Goal: Navigation & Orientation: Find specific page/section

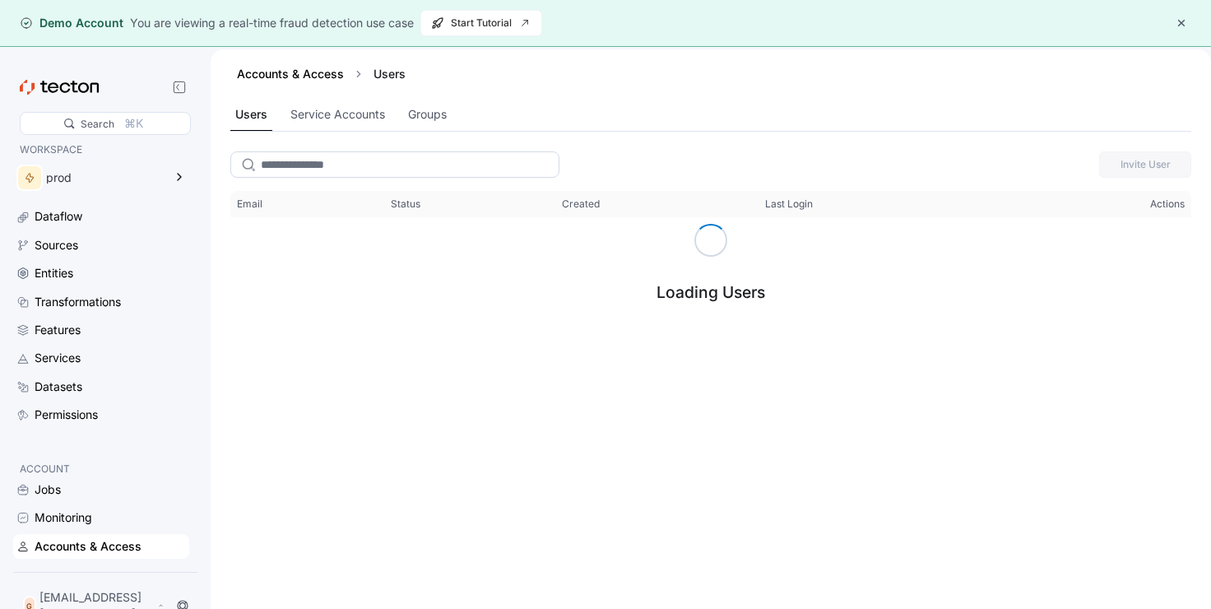
click at [344, 168] on input "search" at bounding box center [394, 164] width 329 height 26
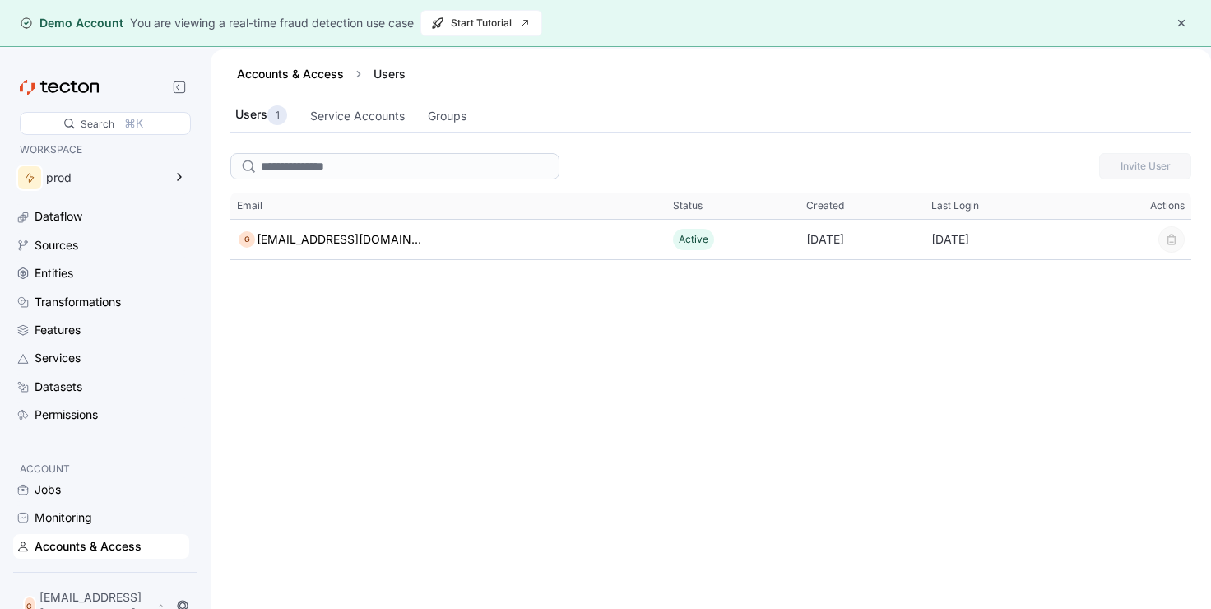
click at [568, 301] on div "Invite User Email Status Created Last Login Actions Email G [EMAIL_ADDRESS][DOM…" at bounding box center [711, 402] width 1000 height 512
click at [361, 114] on div "Service Accounts" at bounding box center [357, 116] width 95 height 18
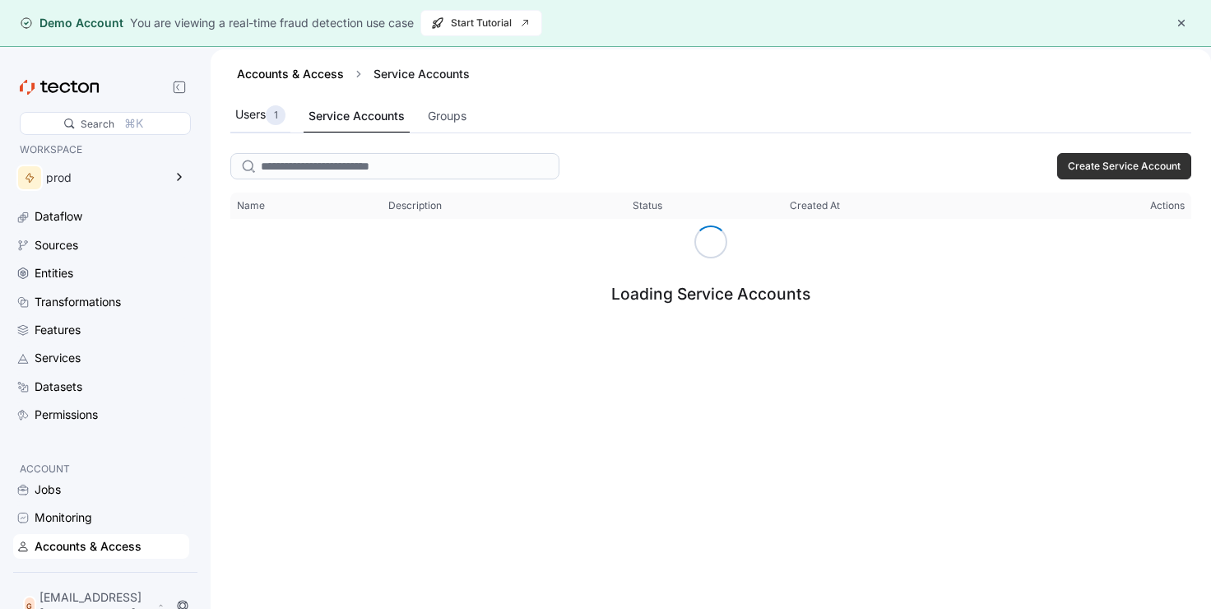
click at [257, 118] on div "Users 1" at bounding box center [260, 115] width 50 height 20
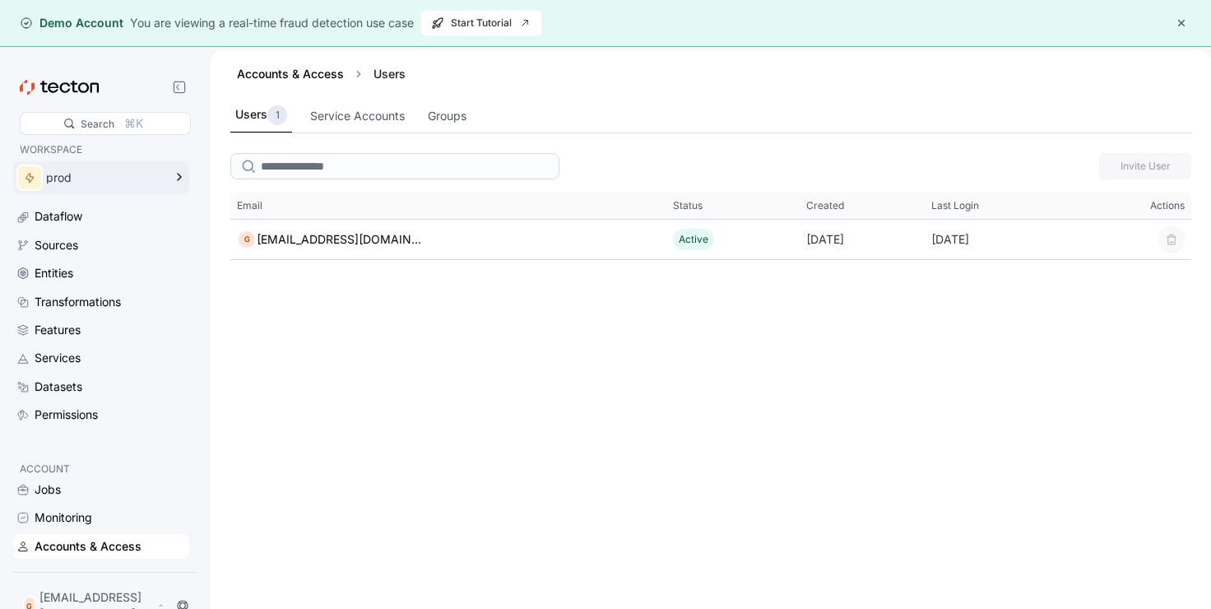
click at [163, 174] on div "prod" at bounding box center [104, 178] width 117 height 12
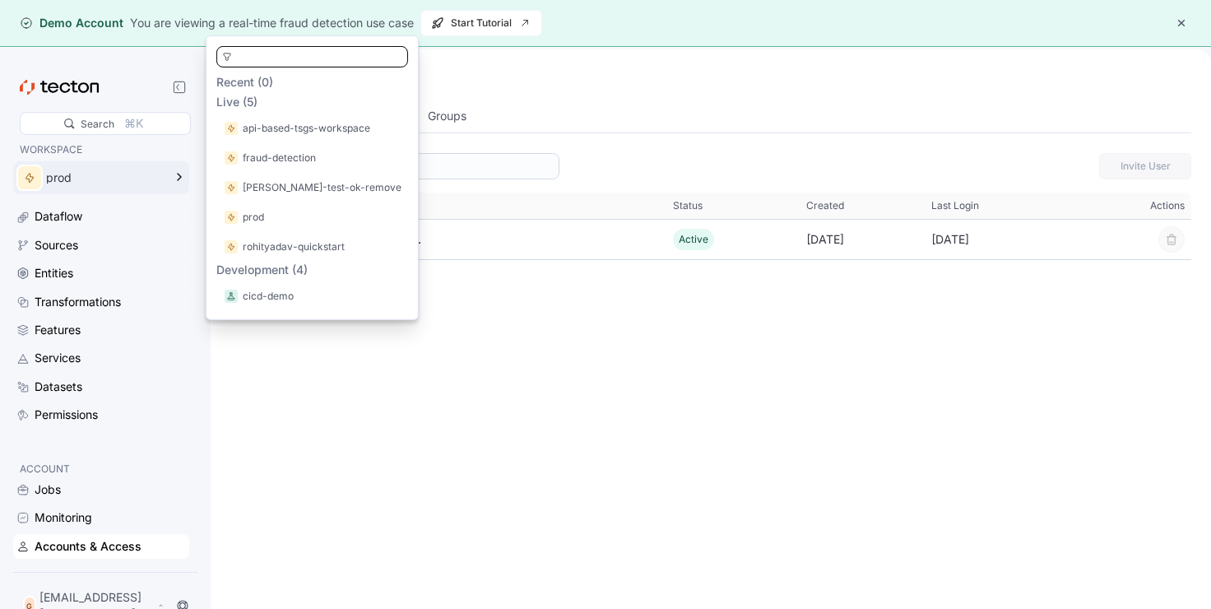
click at [163, 174] on div "prod" at bounding box center [104, 178] width 117 height 12
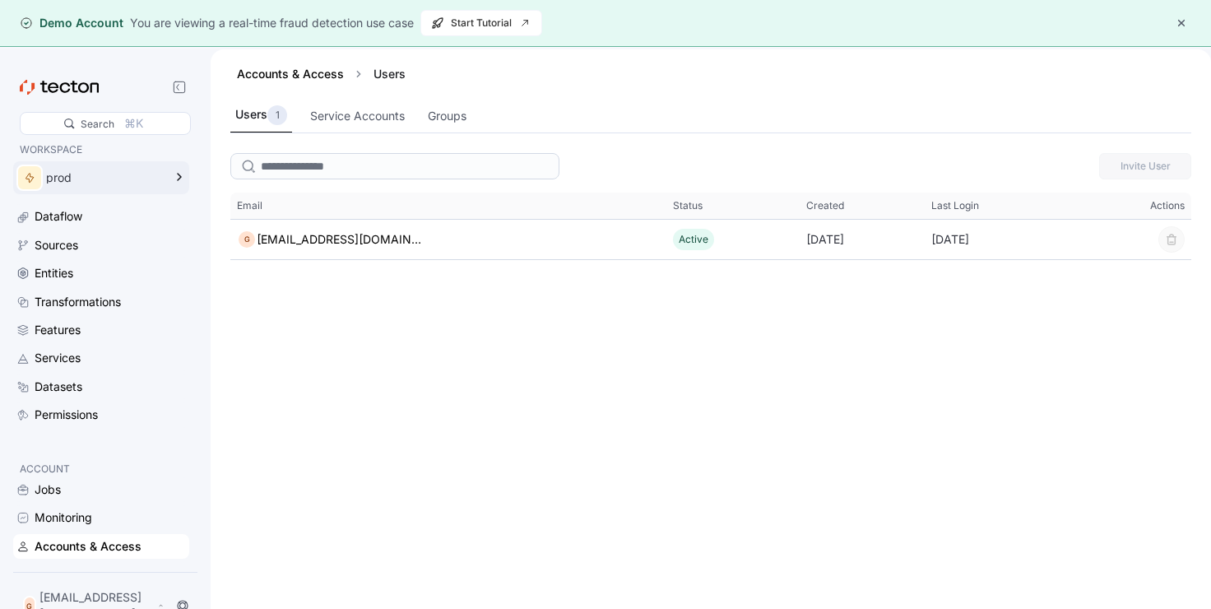
click at [182, 181] on icon at bounding box center [179, 177] width 20 height 20
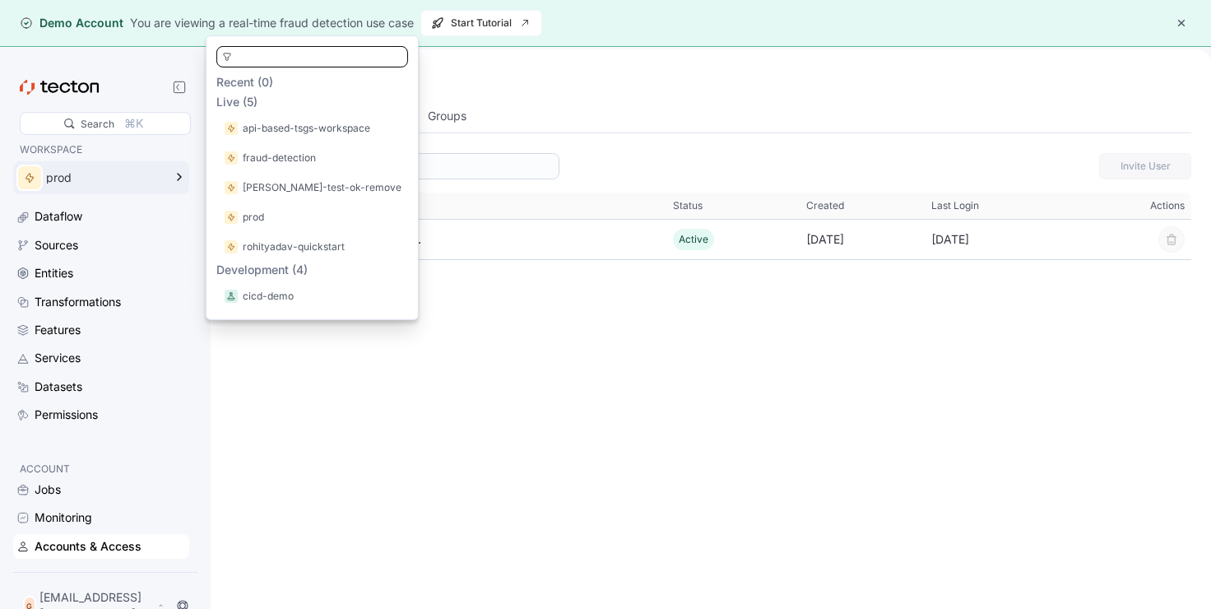
click at [182, 181] on icon at bounding box center [179, 177] width 20 height 20
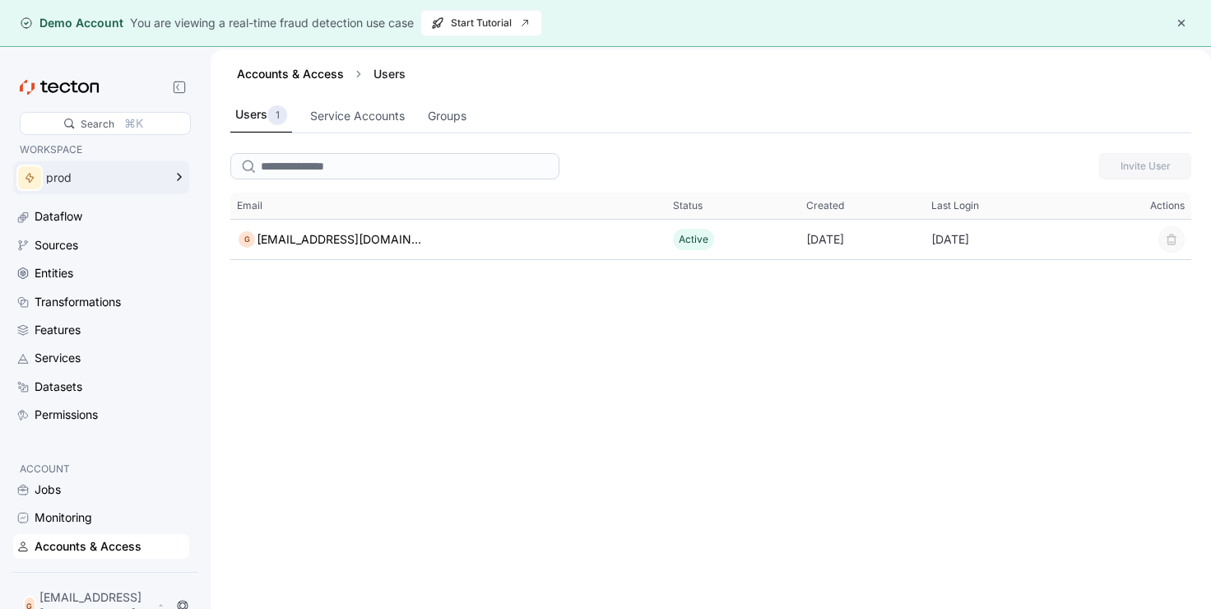
click at [182, 181] on icon at bounding box center [179, 177] width 20 height 20
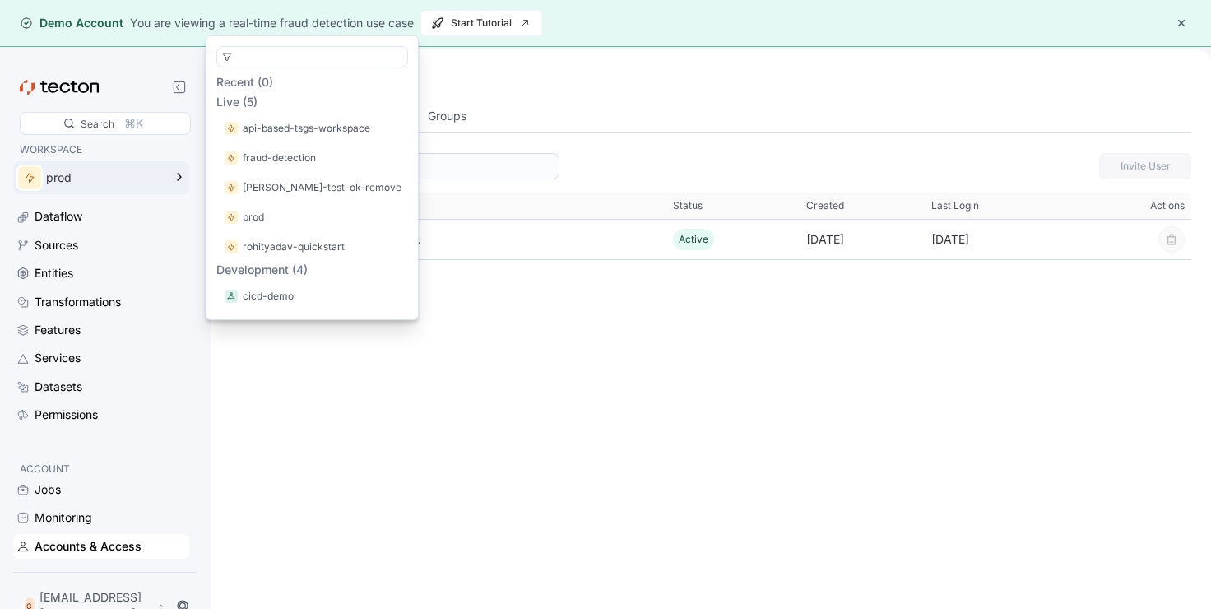
click at [182, 181] on icon at bounding box center [179, 177] width 20 height 20
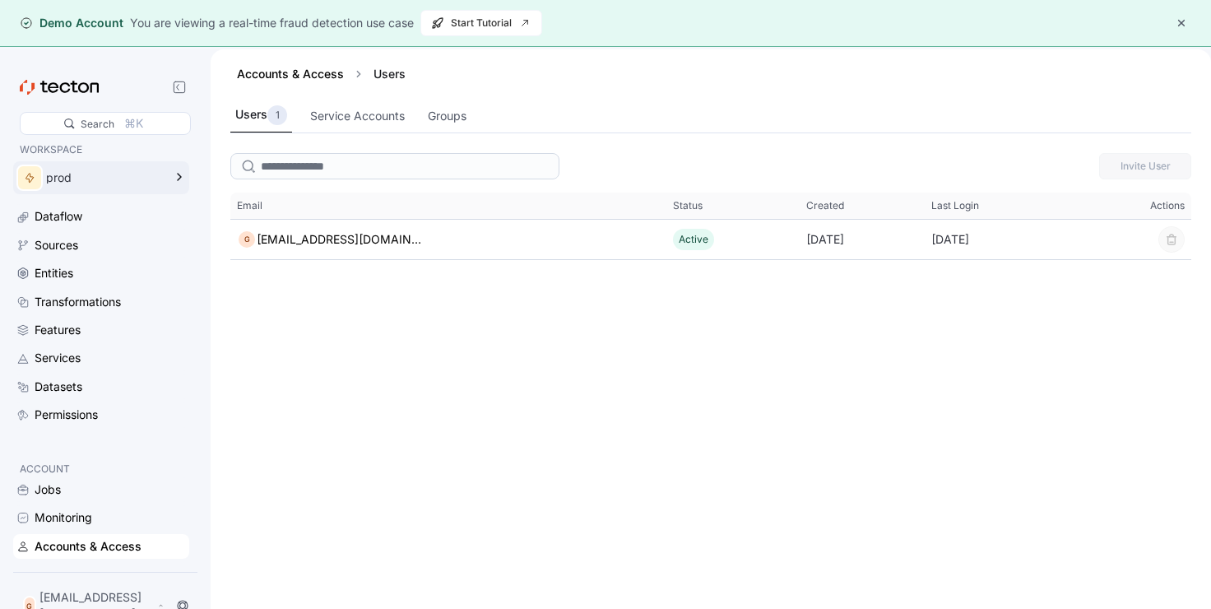
click at [188, 174] on icon at bounding box center [179, 177] width 20 height 20
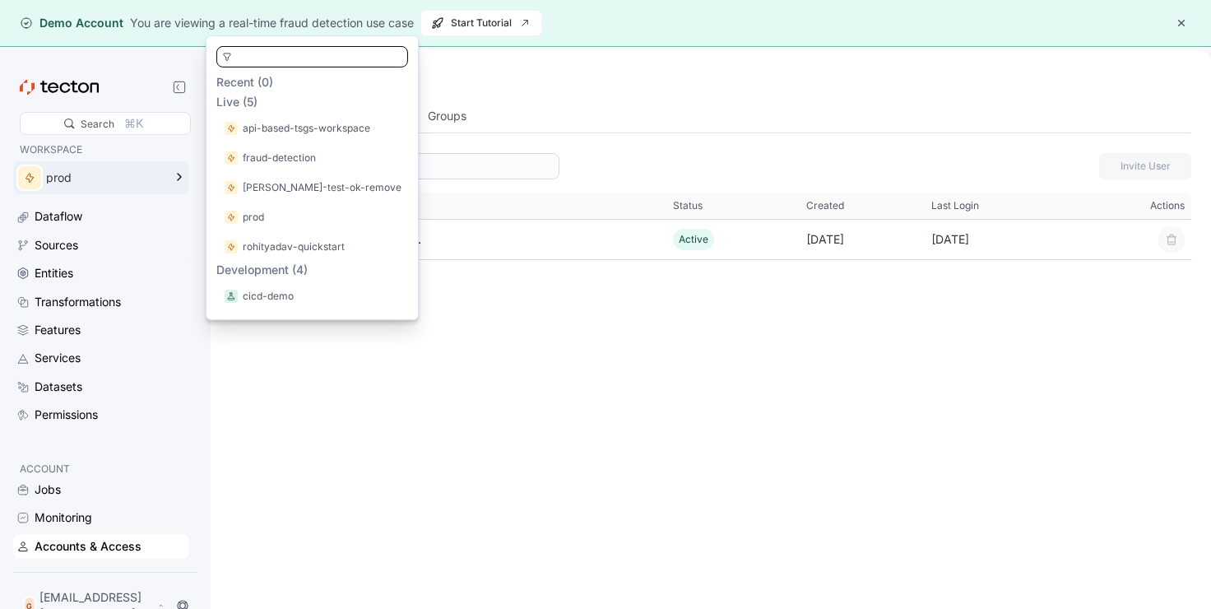
click at [188, 174] on icon at bounding box center [179, 177] width 20 height 20
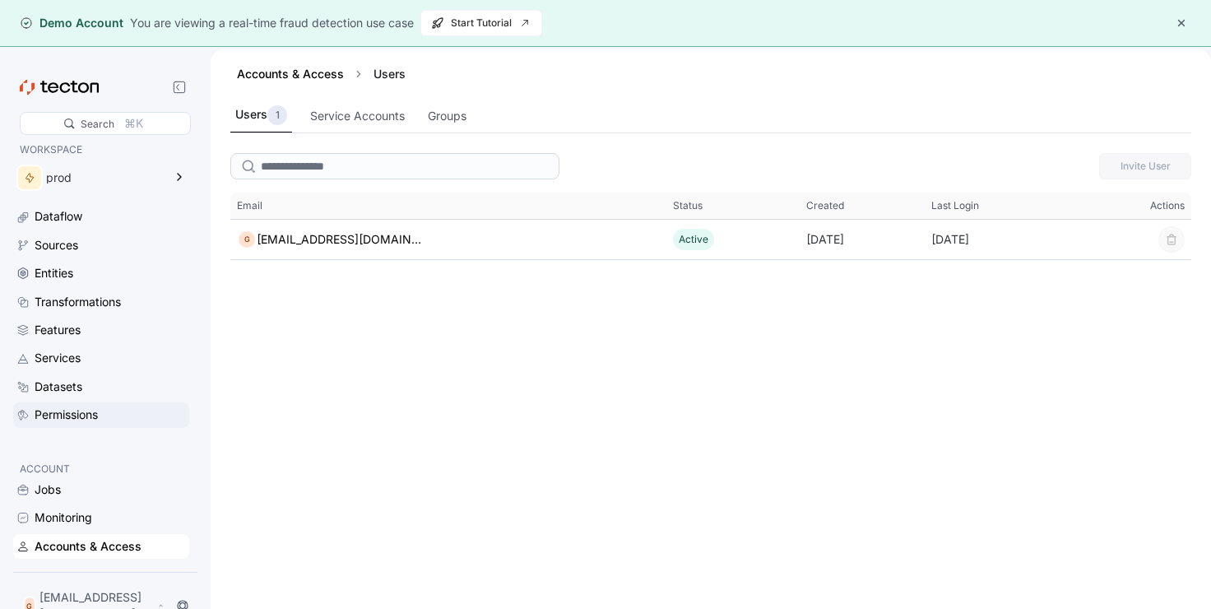
click at [89, 421] on div "Permissions" at bounding box center [66, 414] width 63 height 18
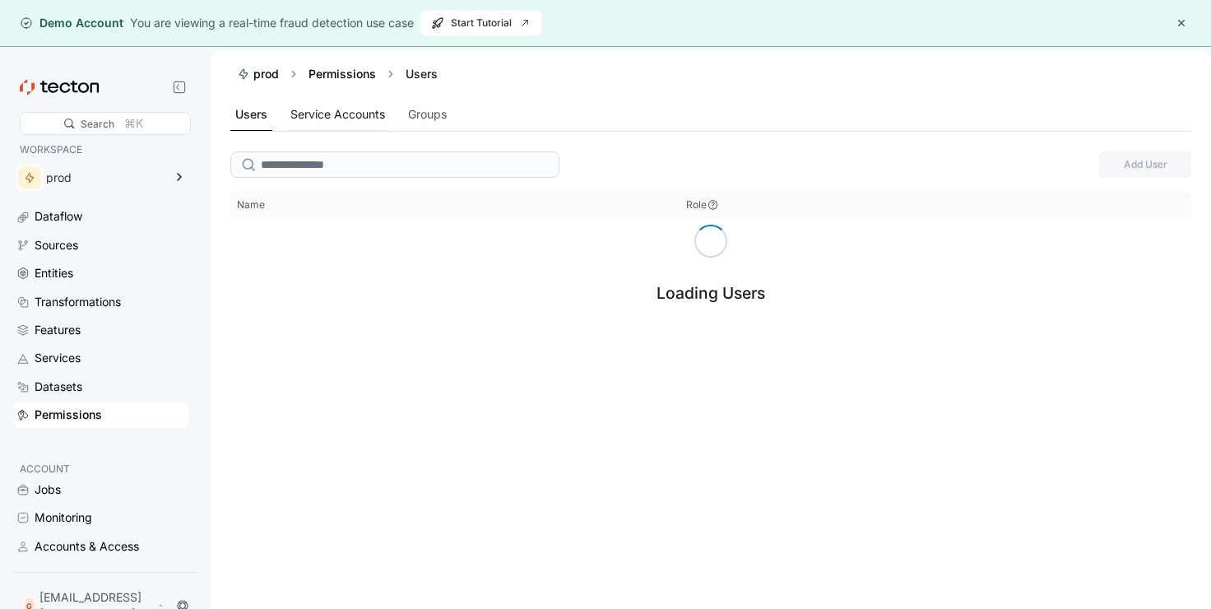
click at [323, 112] on div "Service Accounts" at bounding box center [337, 114] width 95 height 18
click at [247, 116] on div "Users" at bounding box center [250, 114] width 30 height 18
click at [1179, 26] on button "button" at bounding box center [1181, 23] width 20 height 20
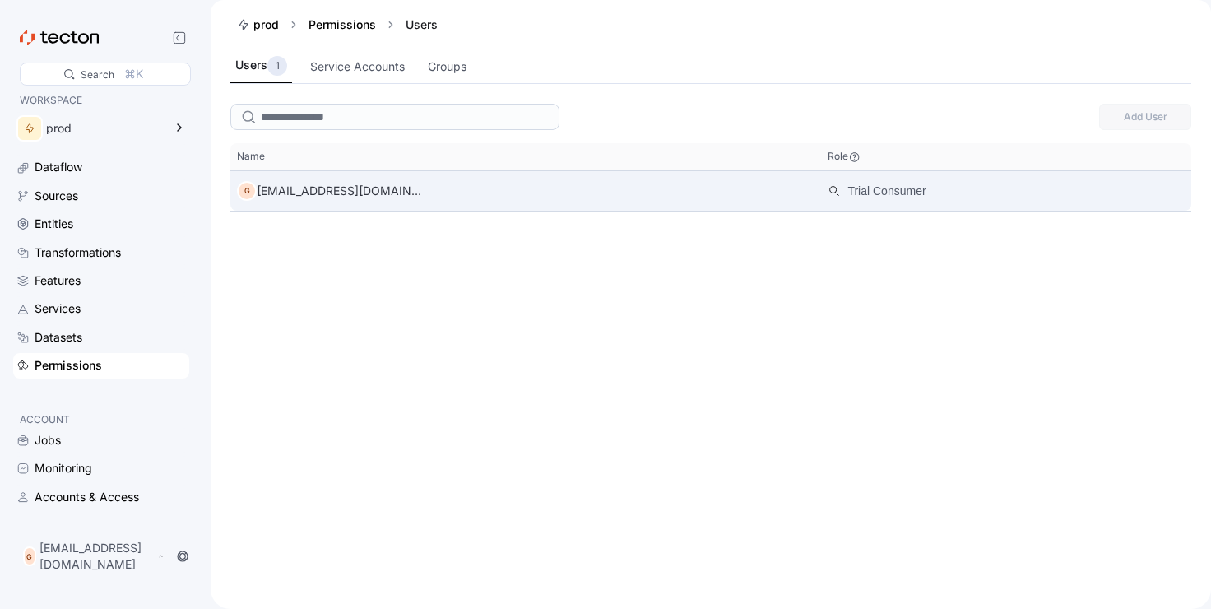
click at [372, 202] on div "G [EMAIL_ADDRESS][DOMAIN_NAME]" at bounding box center [525, 190] width 591 height 33
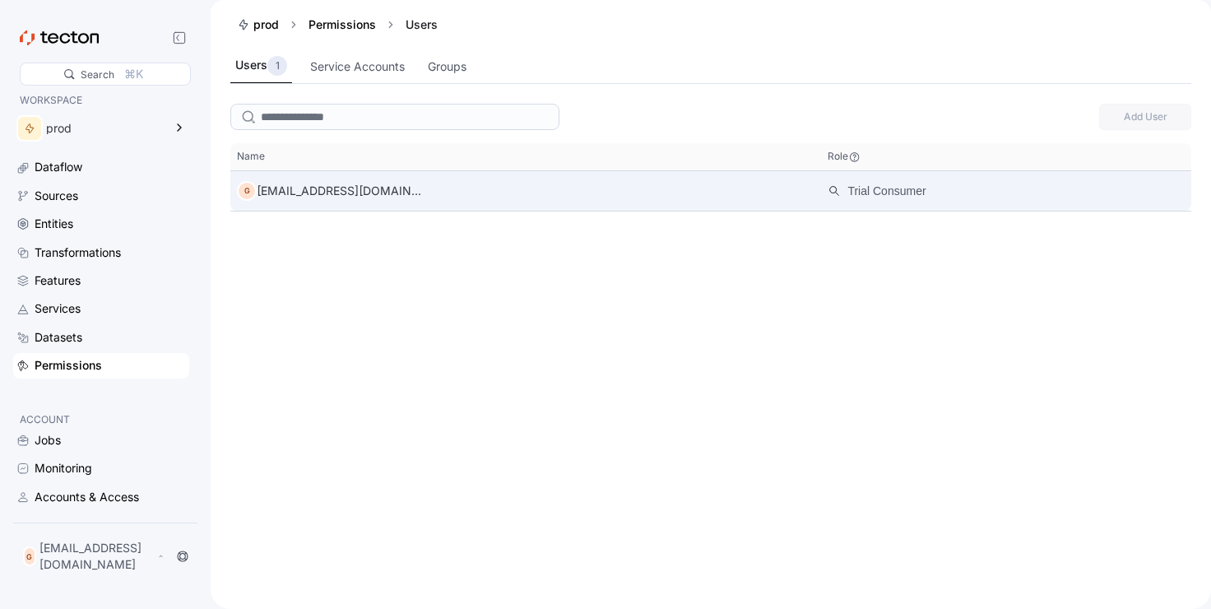
click at [372, 202] on div "G [EMAIL_ADDRESS][DOMAIN_NAME]" at bounding box center [525, 190] width 591 height 33
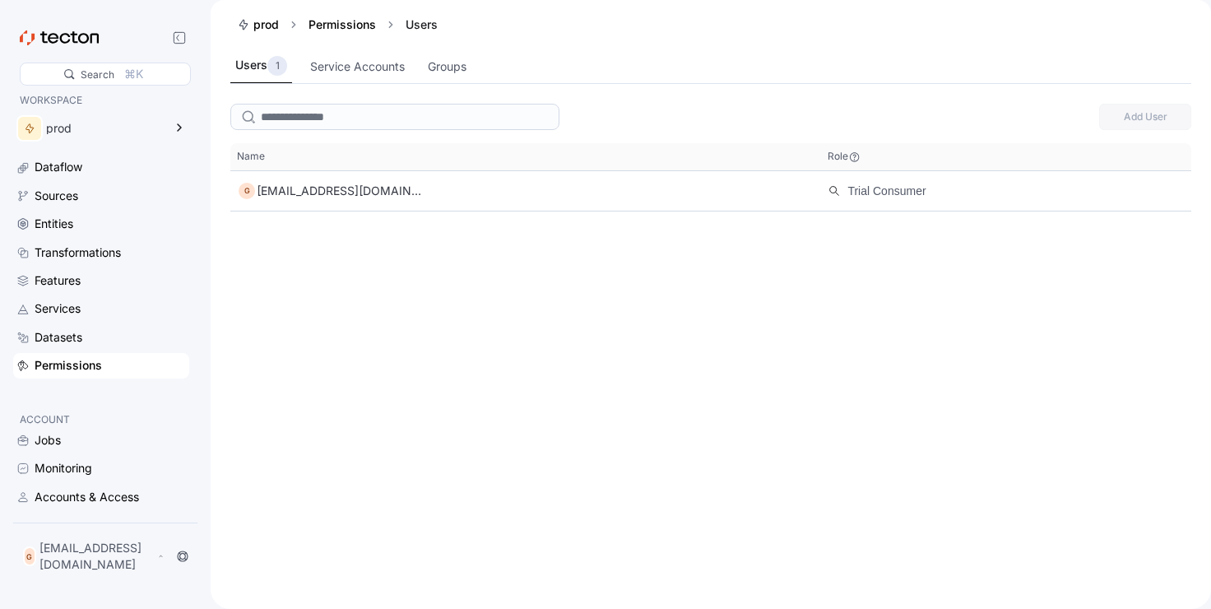
click at [35, 34] on icon at bounding box center [59, 37] width 79 height 15
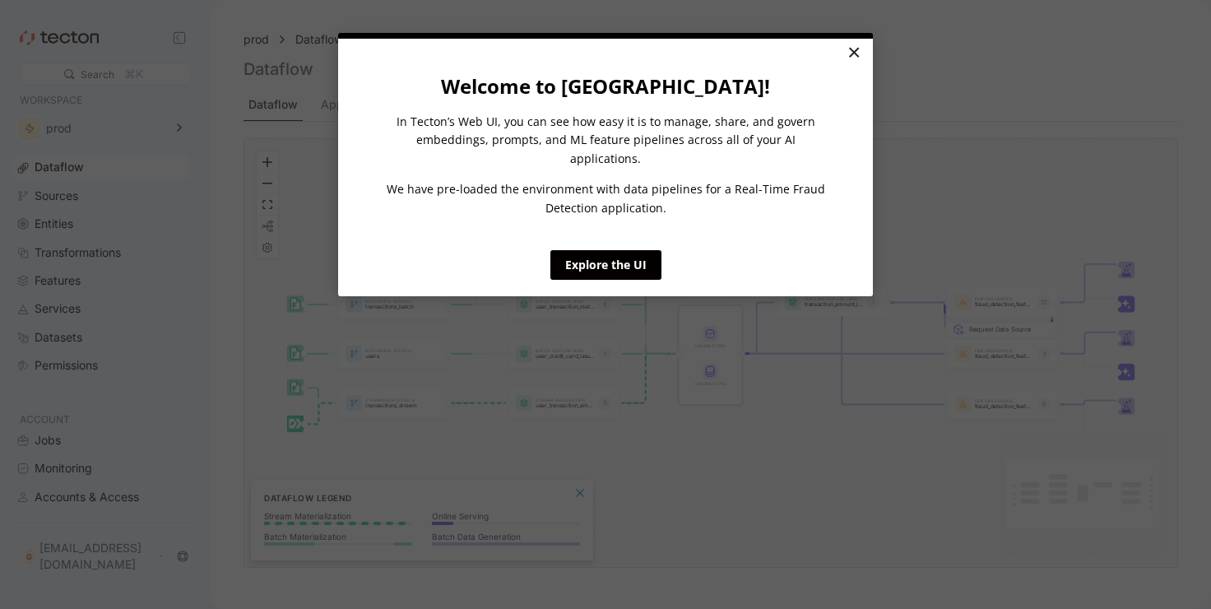
click at [852, 55] on link "×" at bounding box center [853, 54] width 29 height 30
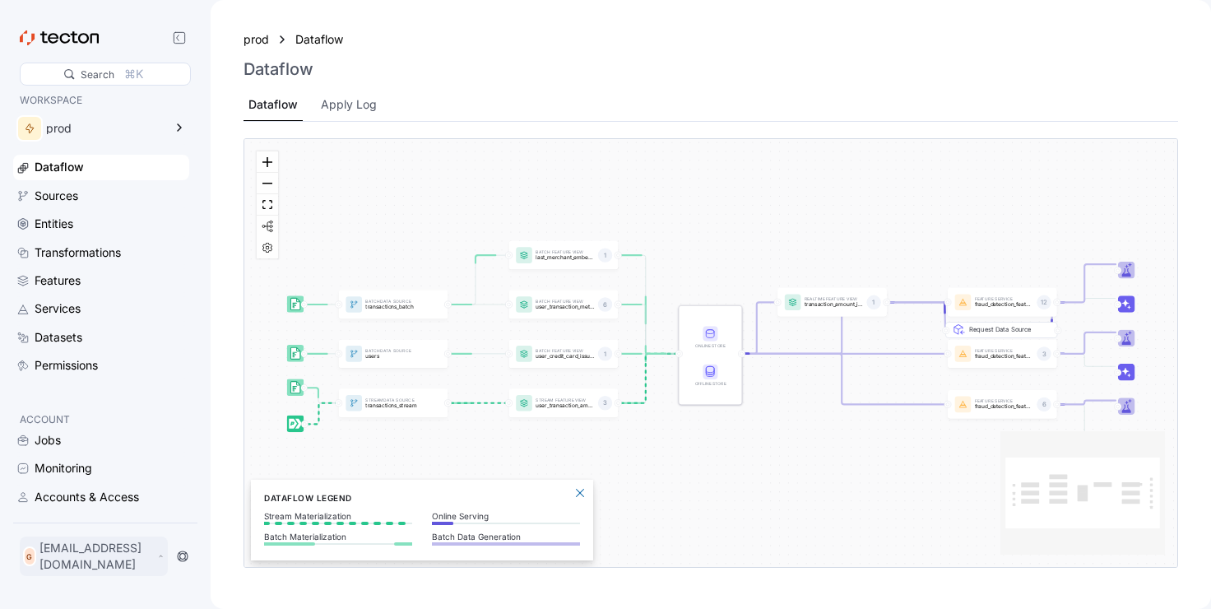
click at [76, 570] on p "[EMAIL_ADDRESS][DOMAIN_NAME]" at bounding box center [96, 556] width 114 height 33
click at [83, 496] on div "My Account" at bounding box center [83, 497] width 66 height 16
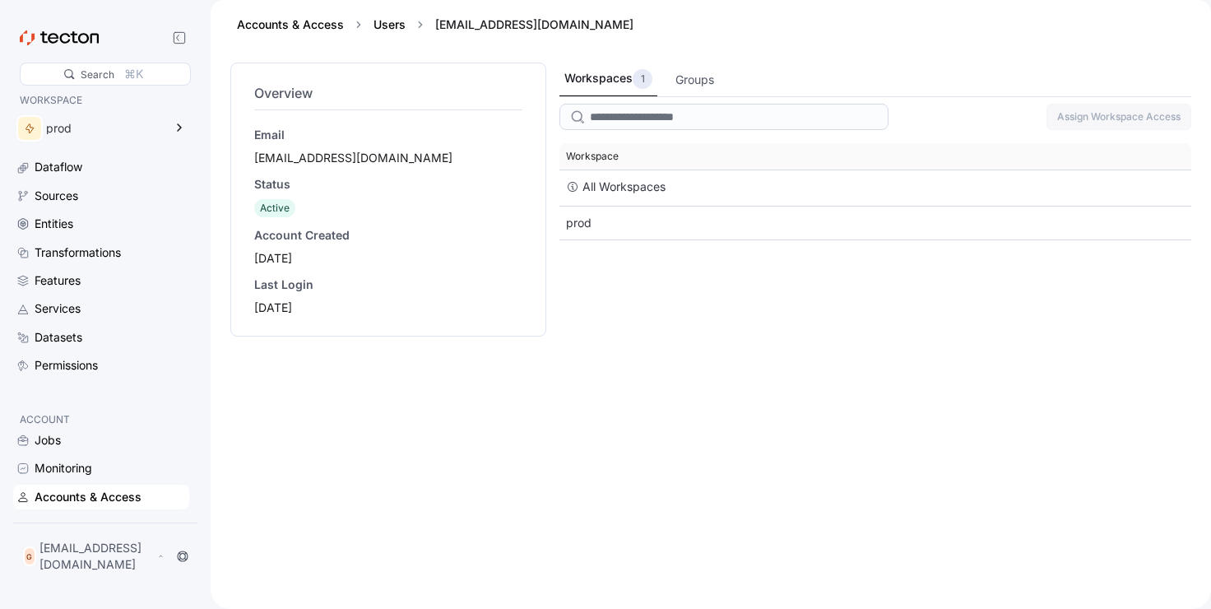
click at [642, 150] on span "Workspace" at bounding box center [875, 156] width 632 height 26
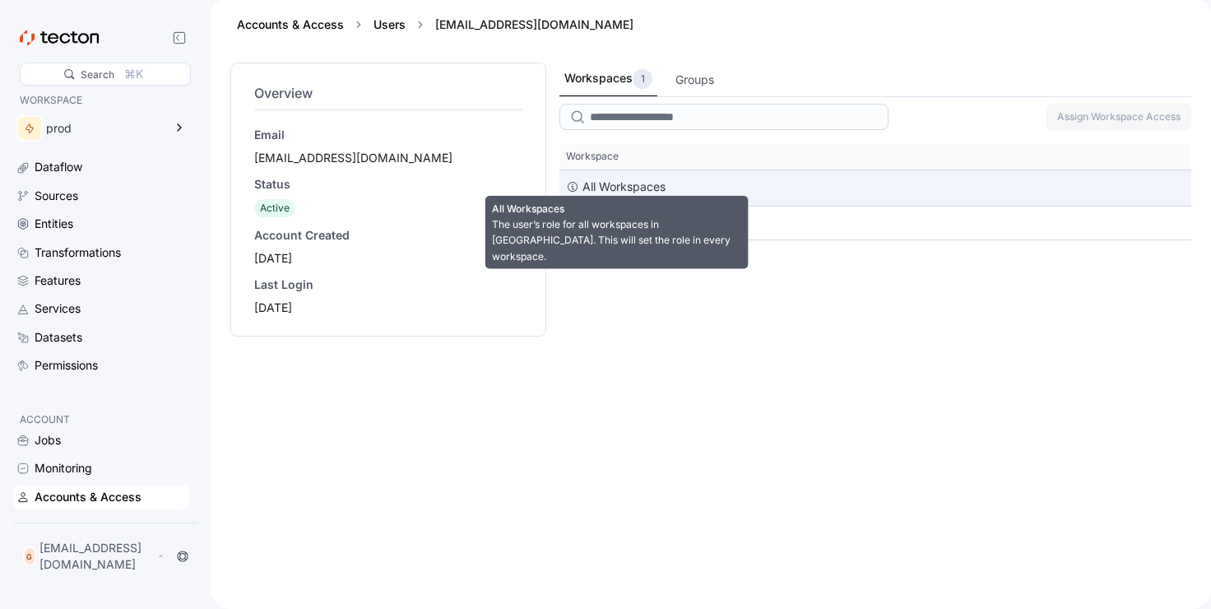
click at [642, 180] on div "All Workspaces" at bounding box center [623, 187] width 83 height 20
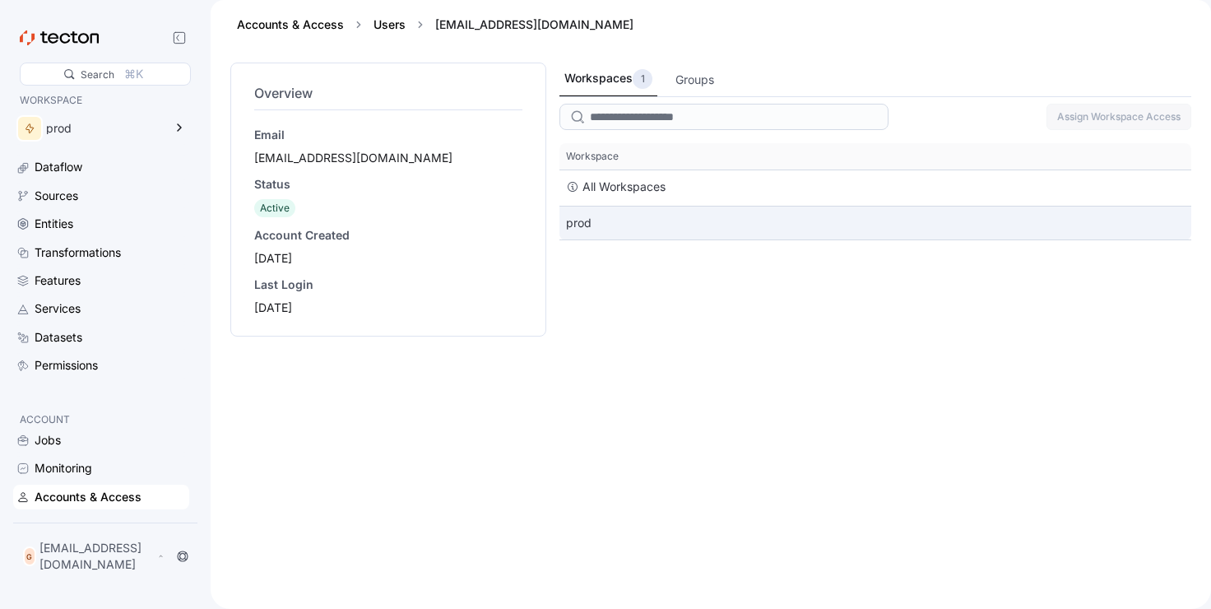
click at [640, 223] on div "prod" at bounding box center [875, 222] width 632 height 33
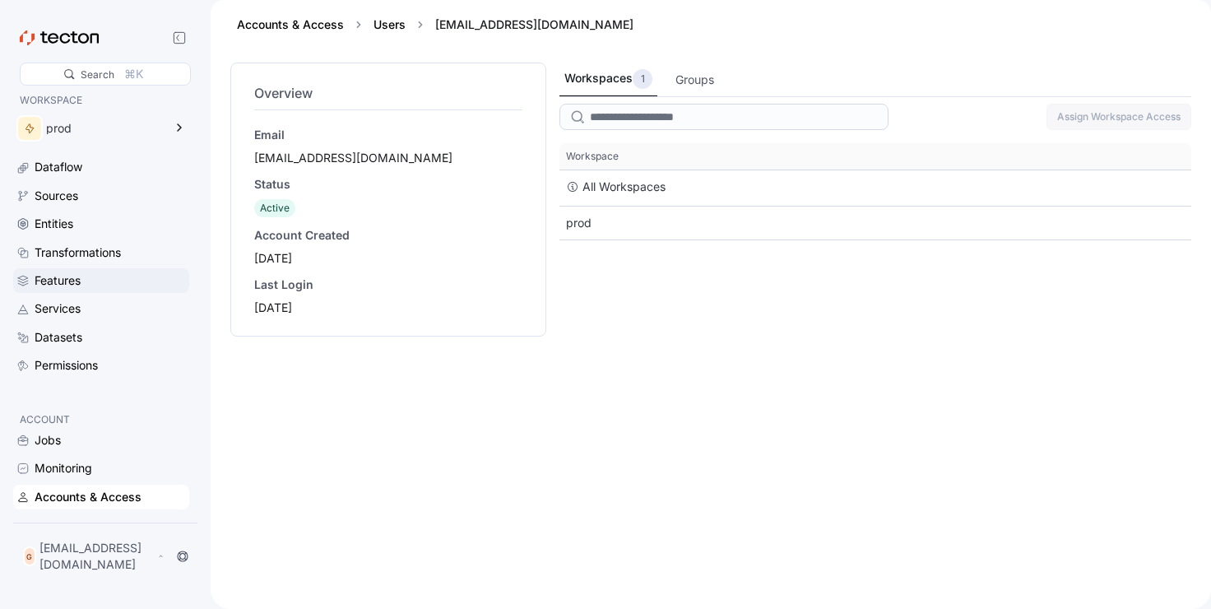
click at [104, 283] on div "Features" at bounding box center [110, 280] width 151 height 18
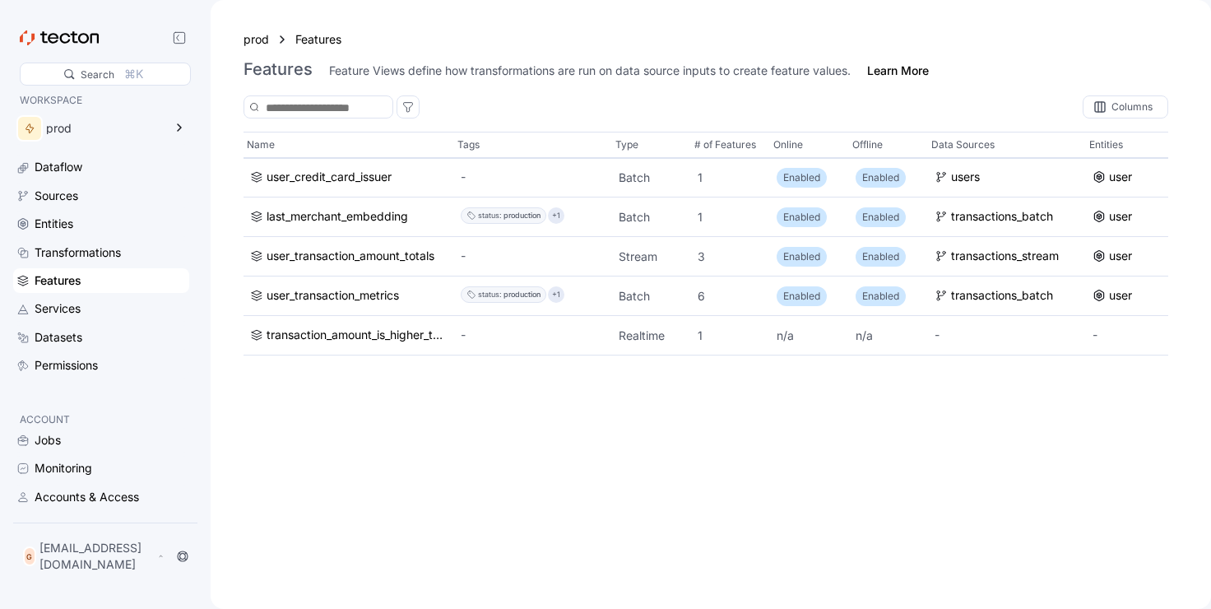
click at [104, 283] on div "Features" at bounding box center [110, 280] width 151 height 18
click at [107, 253] on div "Transformations" at bounding box center [78, 252] width 86 height 18
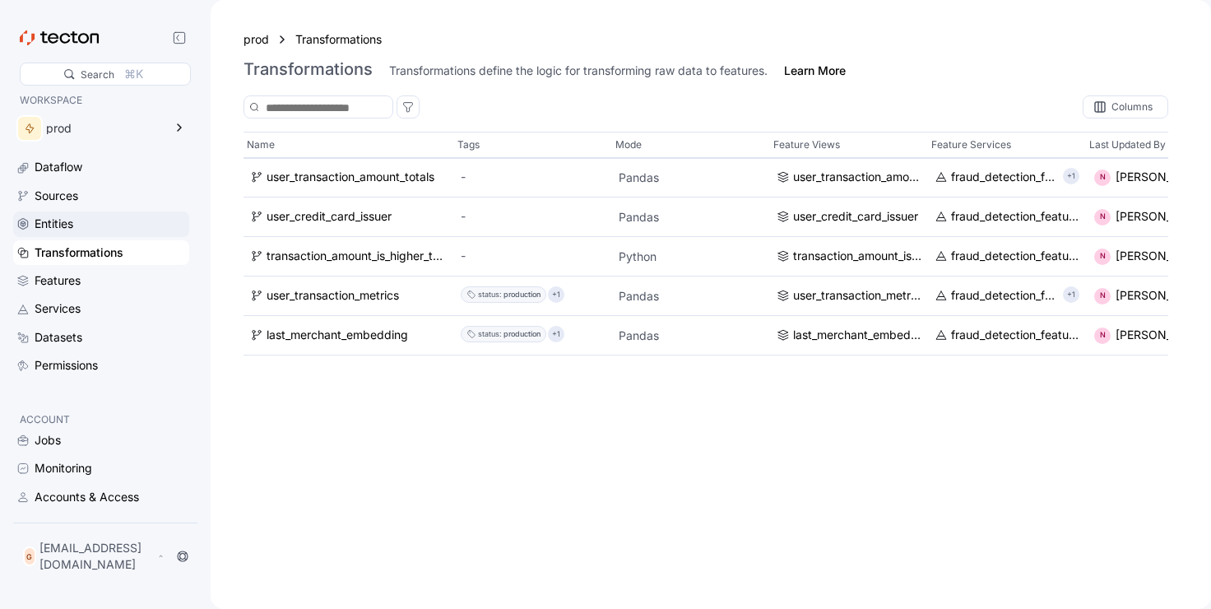
click at [107, 214] on div "Entities" at bounding box center [101, 223] width 176 height 25
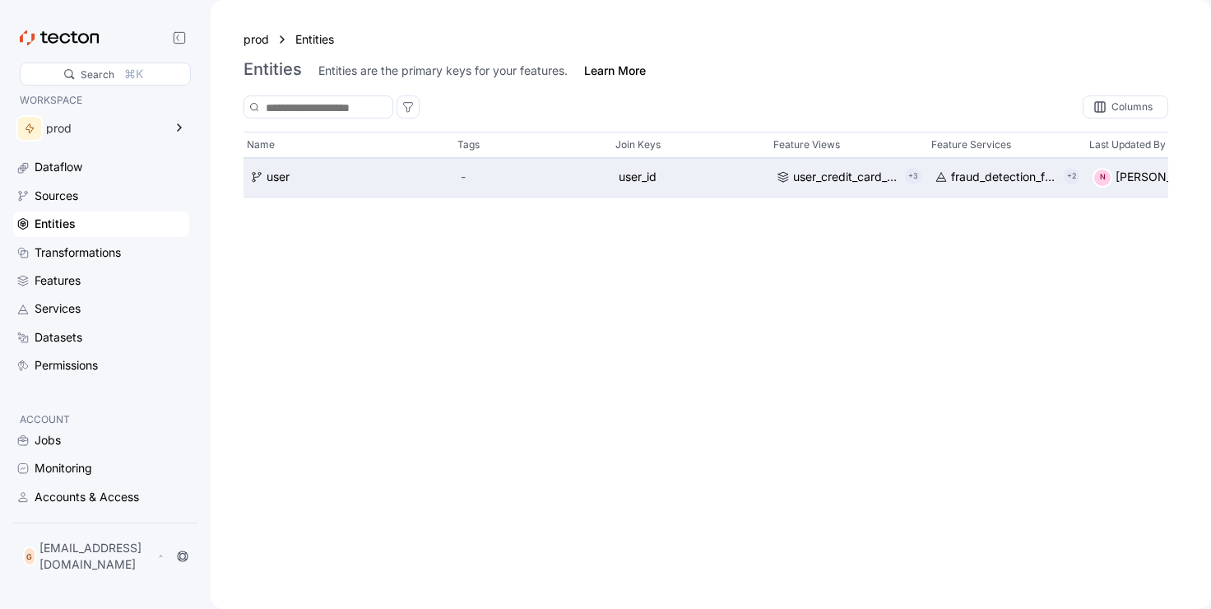
click at [710, 182] on span "user_id" at bounding box center [691, 178] width 145 height 18
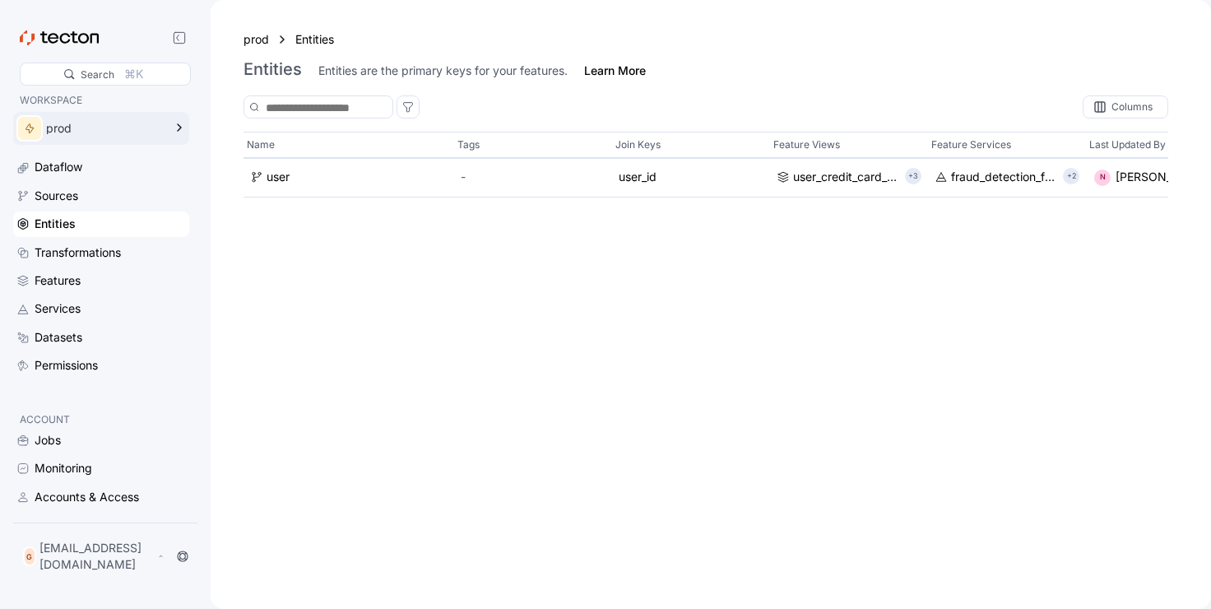
click at [185, 131] on icon at bounding box center [179, 128] width 20 height 20
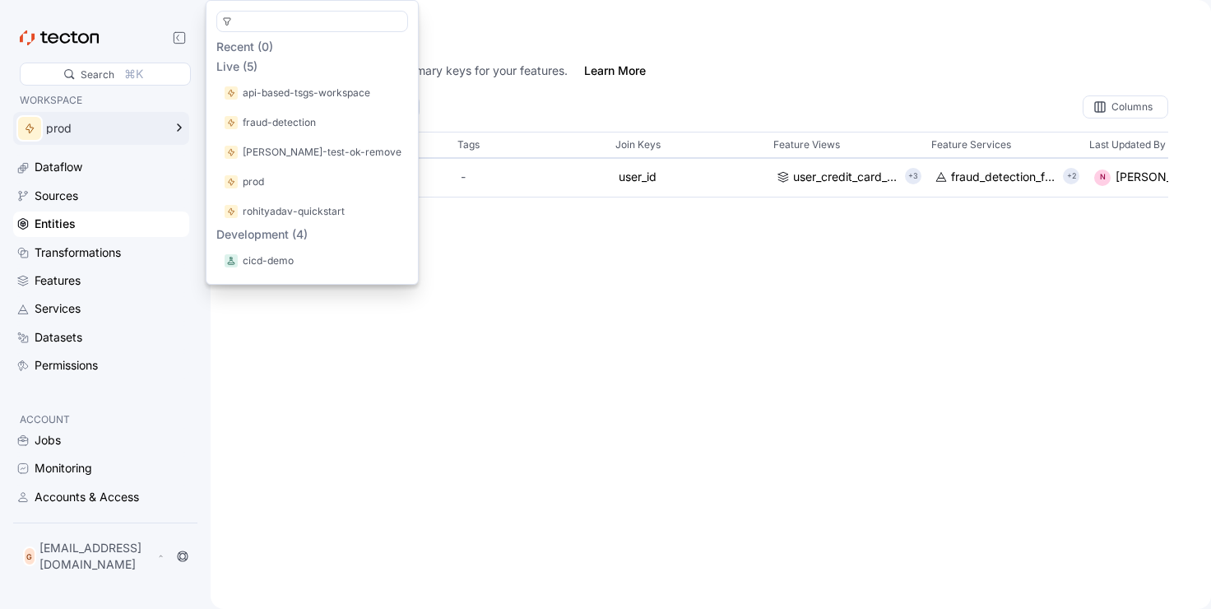
click at [185, 131] on icon at bounding box center [179, 128] width 20 height 20
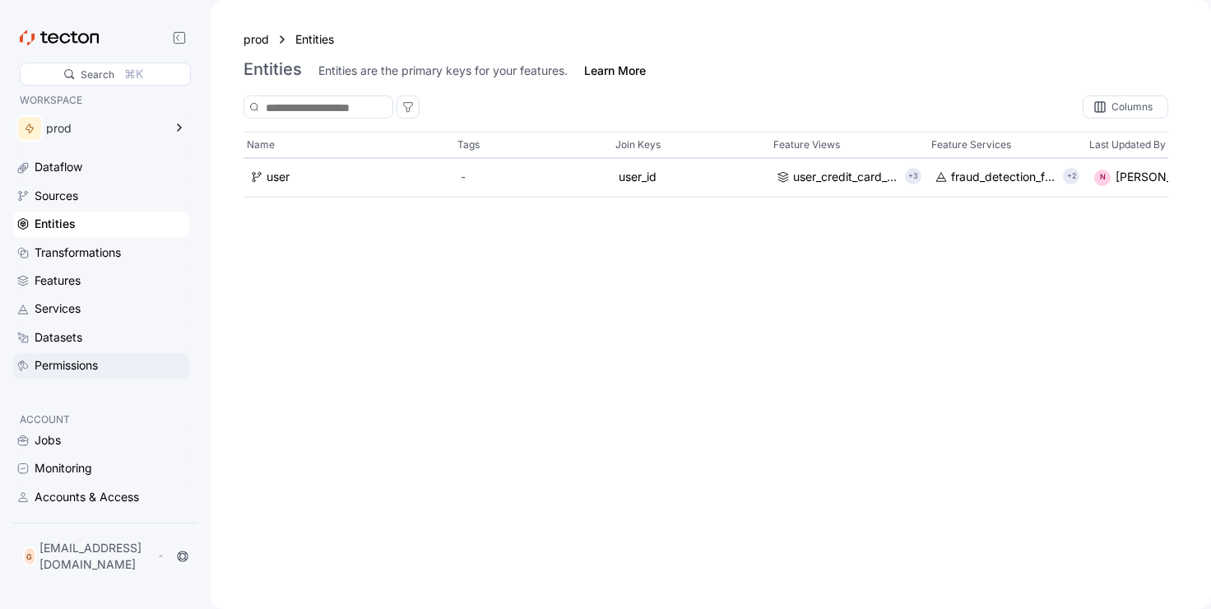
click at [67, 376] on div "Permissions" at bounding box center [101, 365] width 176 height 25
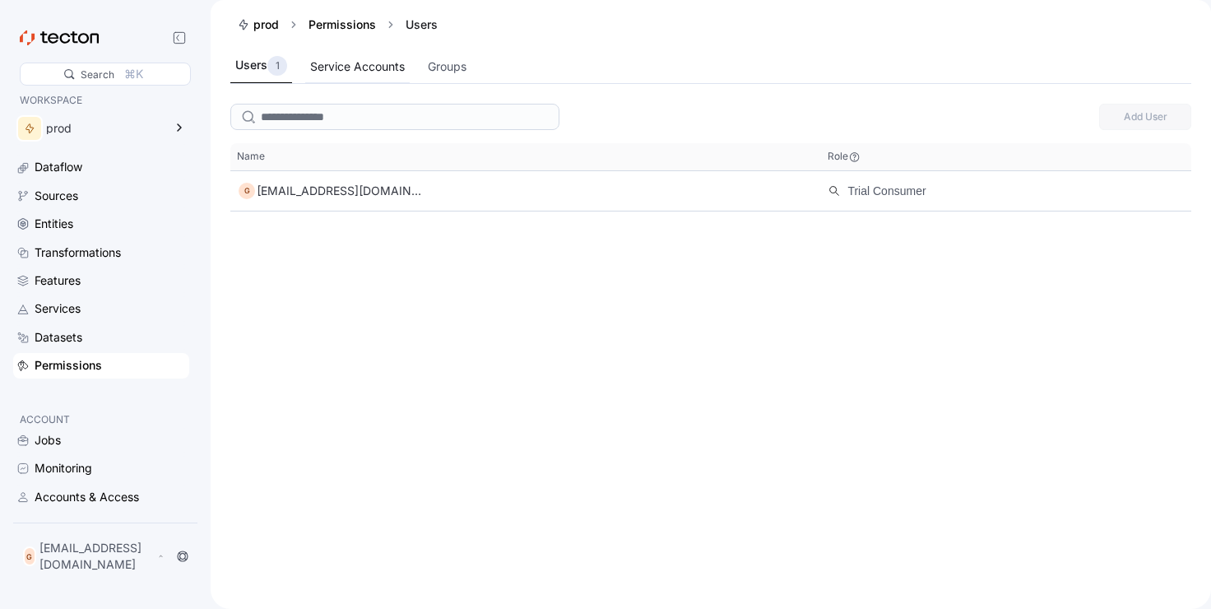
click at [327, 69] on div "Service Accounts" at bounding box center [357, 67] width 95 height 18
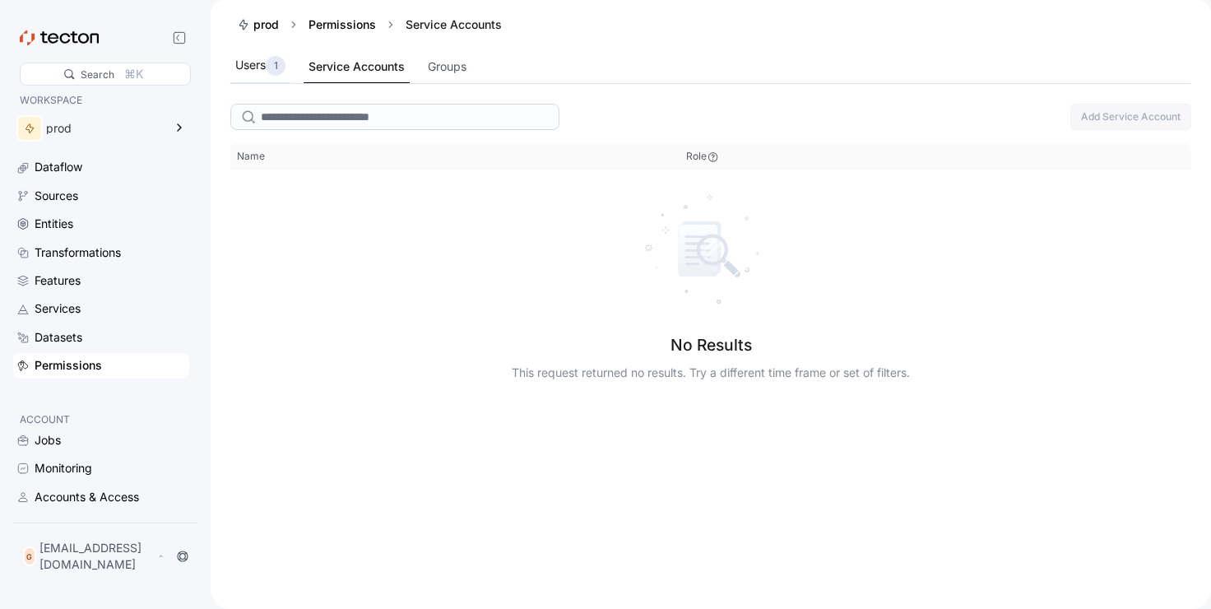
click at [259, 67] on div "Users 1" at bounding box center [260, 66] width 50 height 20
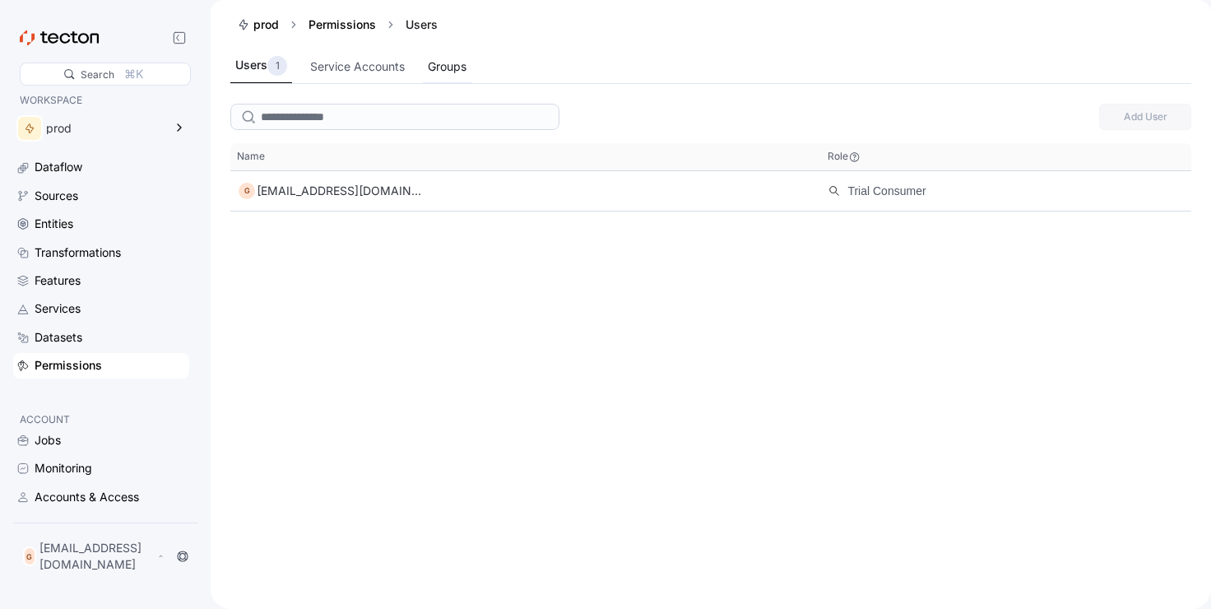
click at [448, 67] on div "Groups" at bounding box center [447, 67] width 39 height 18
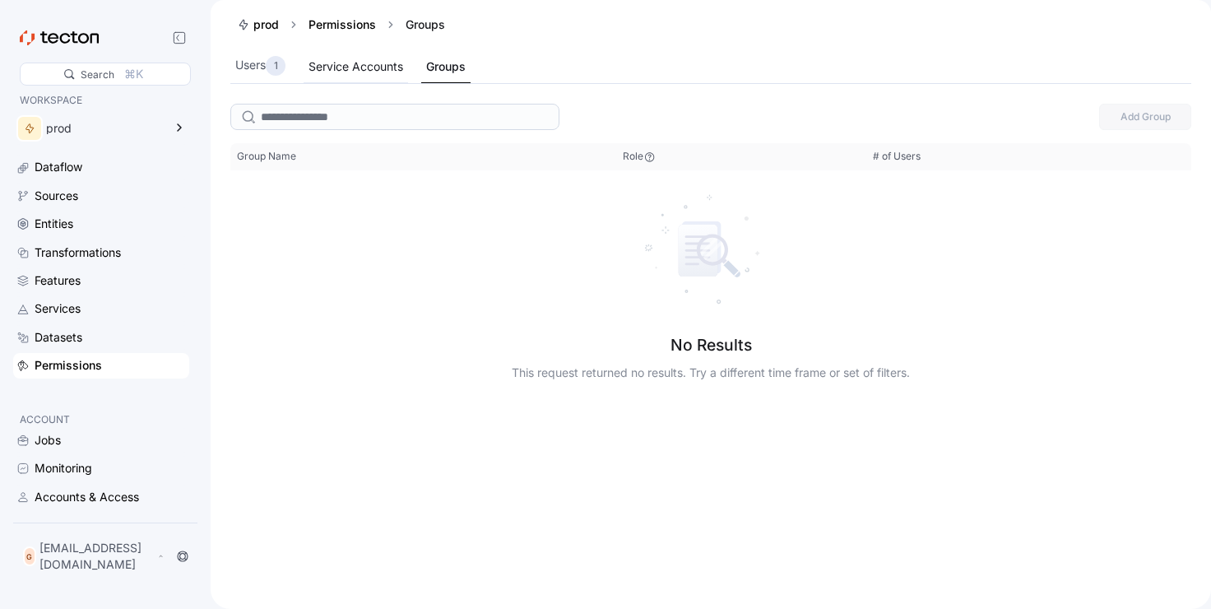
click at [328, 68] on div "Service Accounts" at bounding box center [355, 67] width 95 height 18
click at [276, 67] on p "1" at bounding box center [276, 66] width 4 height 16
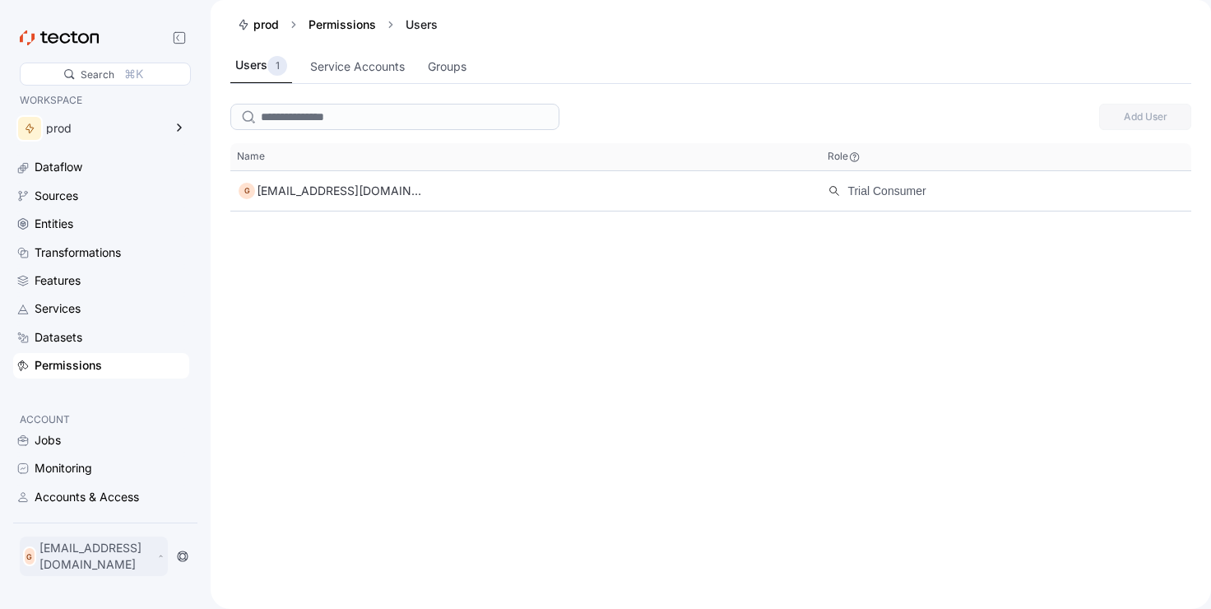
click at [65, 575] on div "G [EMAIL_ADDRESS][DOMAIN_NAME]" at bounding box center [94, 555] width 148 height 39
click at [81, 496] on div "My Account" at bounding box center [83, 497] width 66 height 16
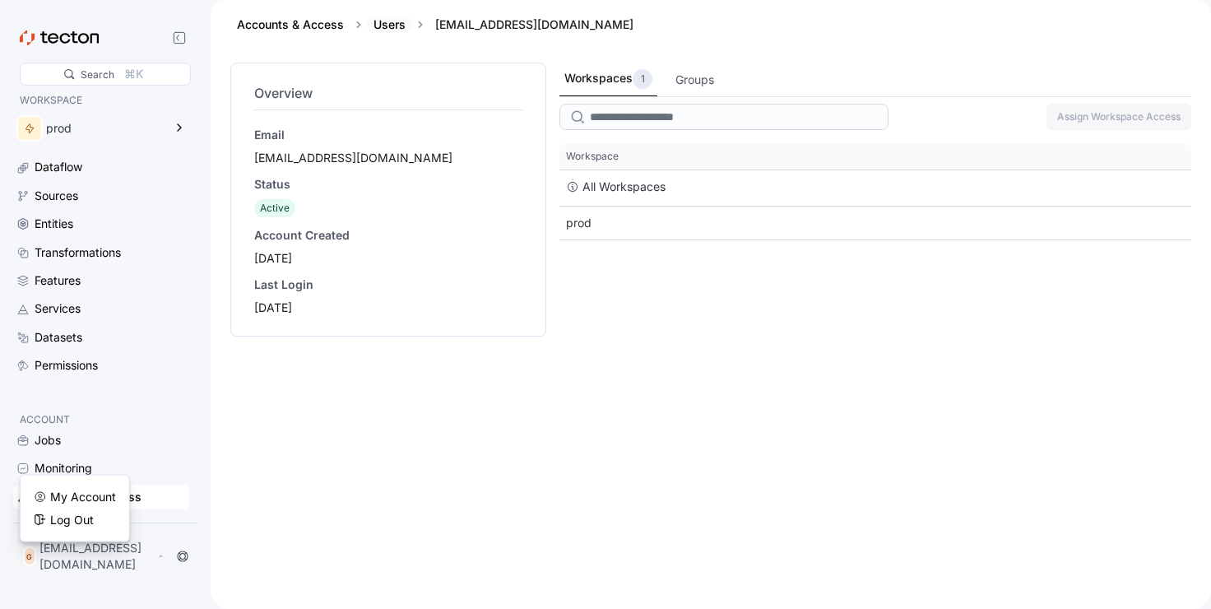
click at [385, 18] on link "Users" at bounding box center [389, 24] width 32 height 14
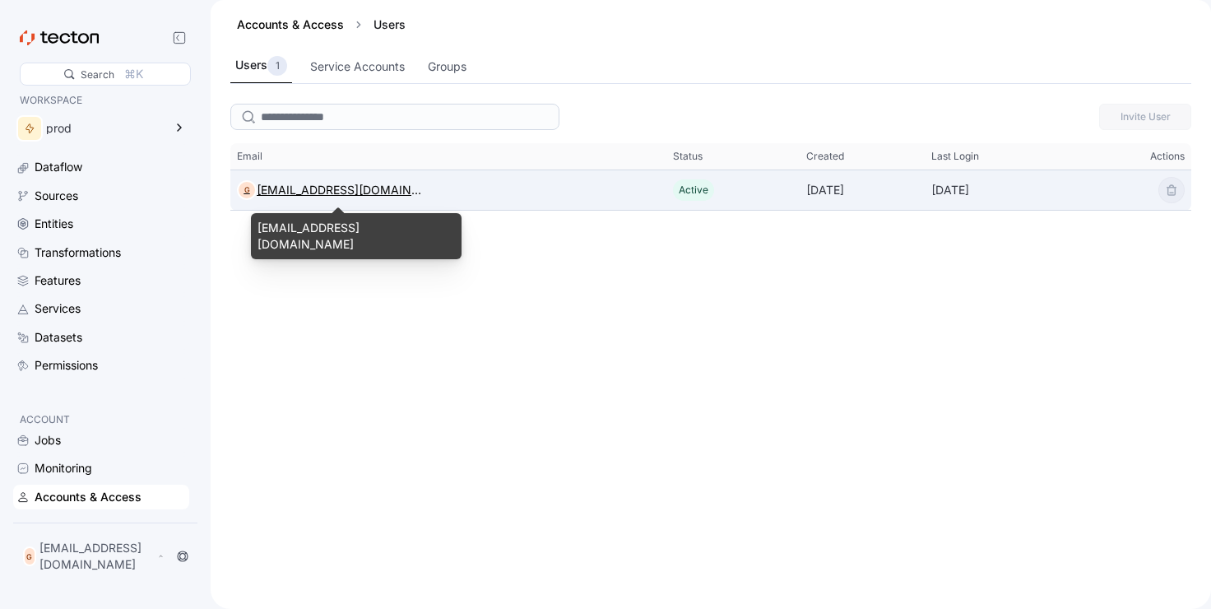
click at [326, 186] on div "[EMAIL_ADDRESS][DOMAIN_NAME]" at bounding box center [339, 190] width 164 height 20
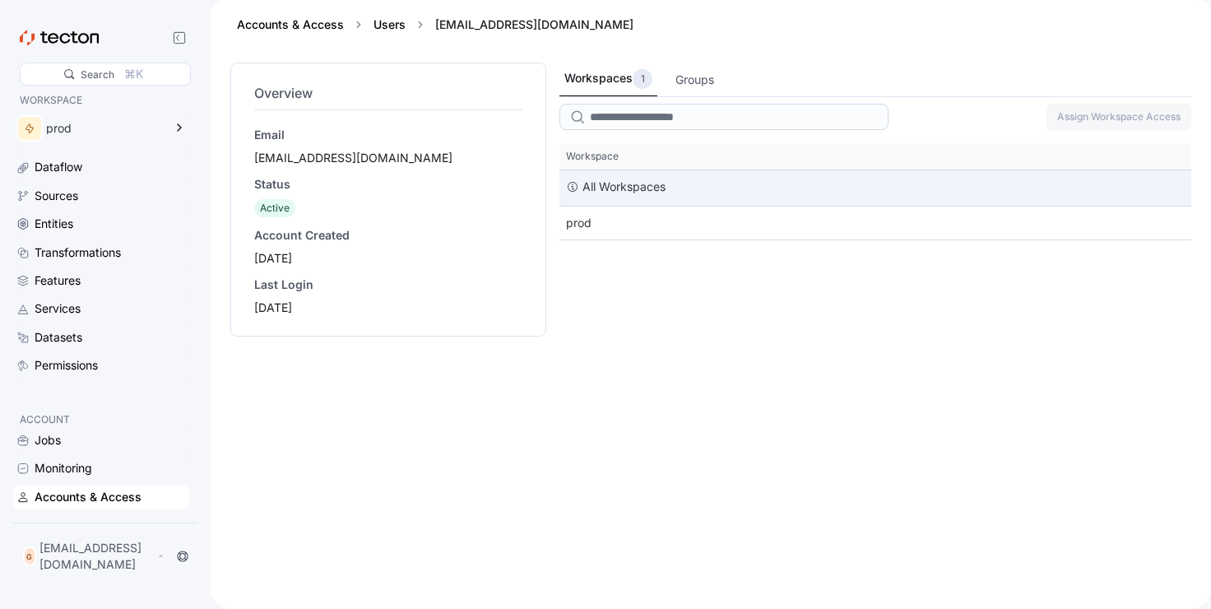
click at [699, 186] on div "All Workspaces" at bounding box center [875, 187] width 632 height 35
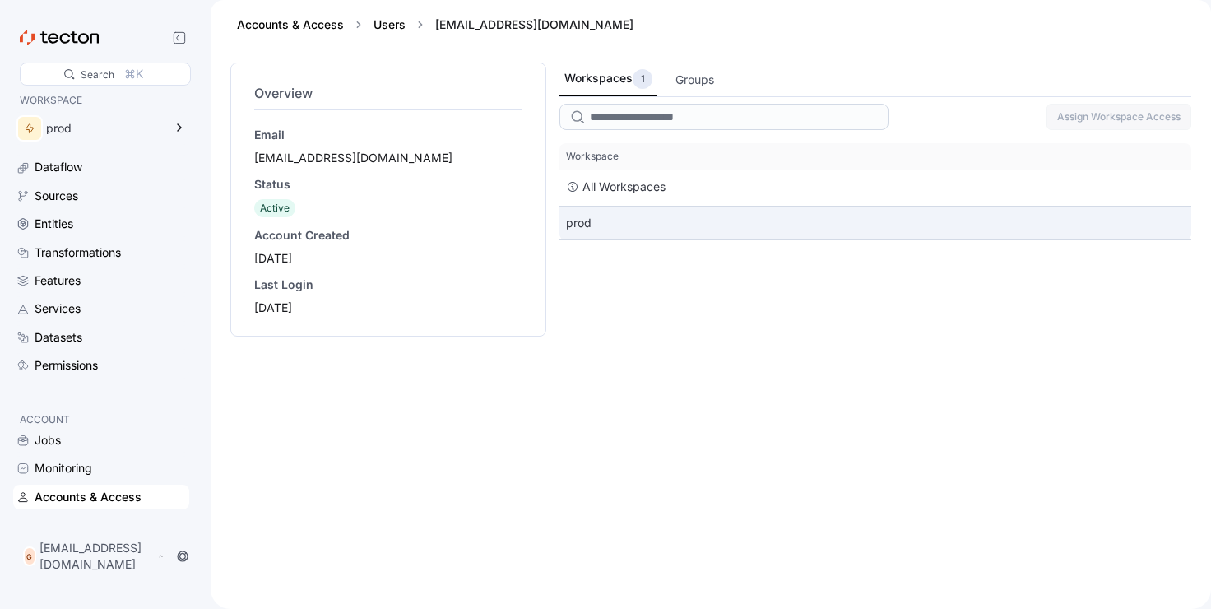
click at [642, 229] on div "prod" at bounding box center [875, 222] width 632 height 33
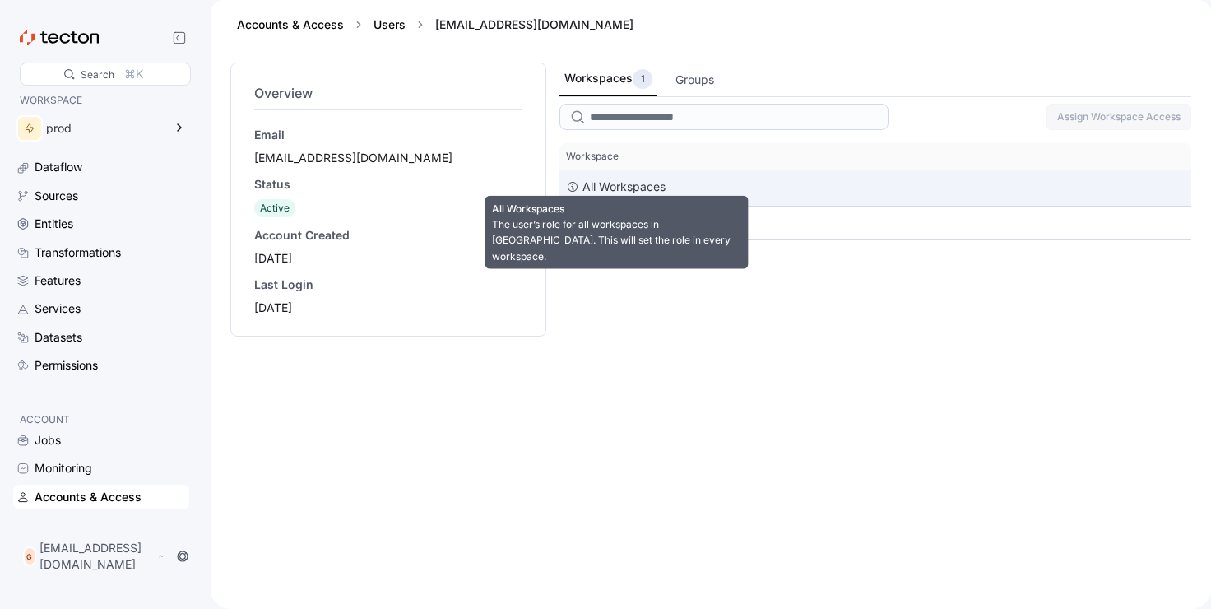
click at [643, 191] on div "All Workspaces" at bounding box center [623, 187] width 83 height 20
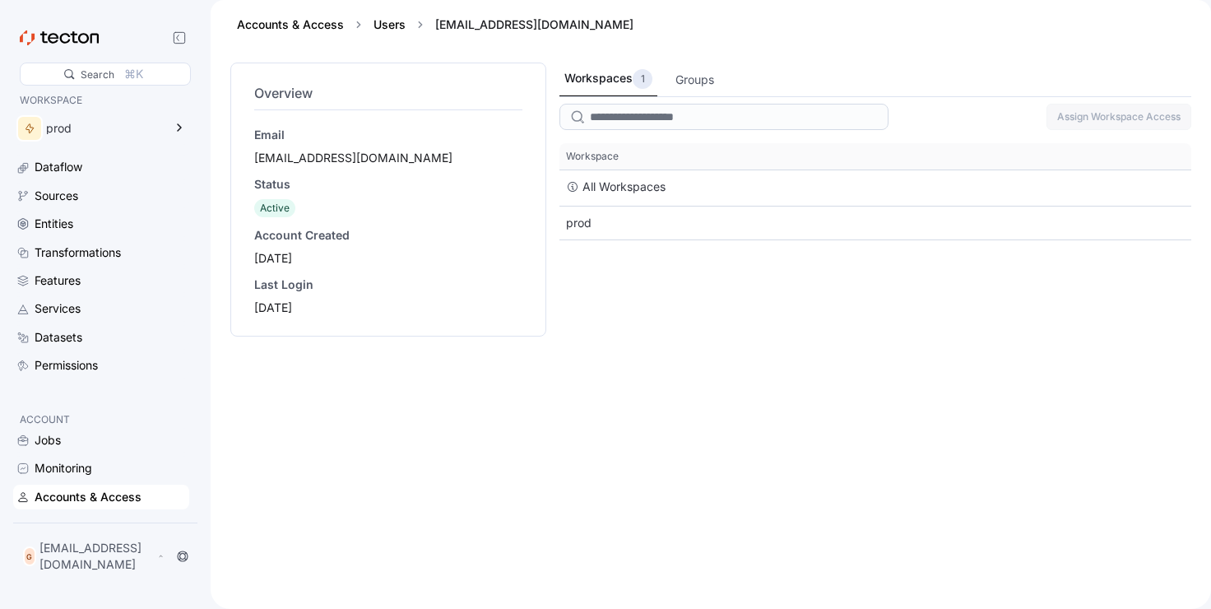
click at [642, 280] on div "Workspaces 1 Groups Assign Workspace Access This table contains 2 rows. Workspa…" at bounding box center [875, 326] width 632 height 526
click at [154, 555] on p "[EMAIL_ADDRESS][DOMAIN_NAME]" at bounding box center [96, 556] width 114 height 33
drag, startPoint x: 100, startPoint y: 520, endPoint x: 63, endPoint y: 502, distance: 41.2
click at [96, 520] on div "Log Out" at bounding box center [75, 520] width 82 height 16
click at [74, 521] on div "Log Out" at bounding box center [72, 520] width 44 height 16
